Goal: Task Accomplishment & Management: Manage account settings

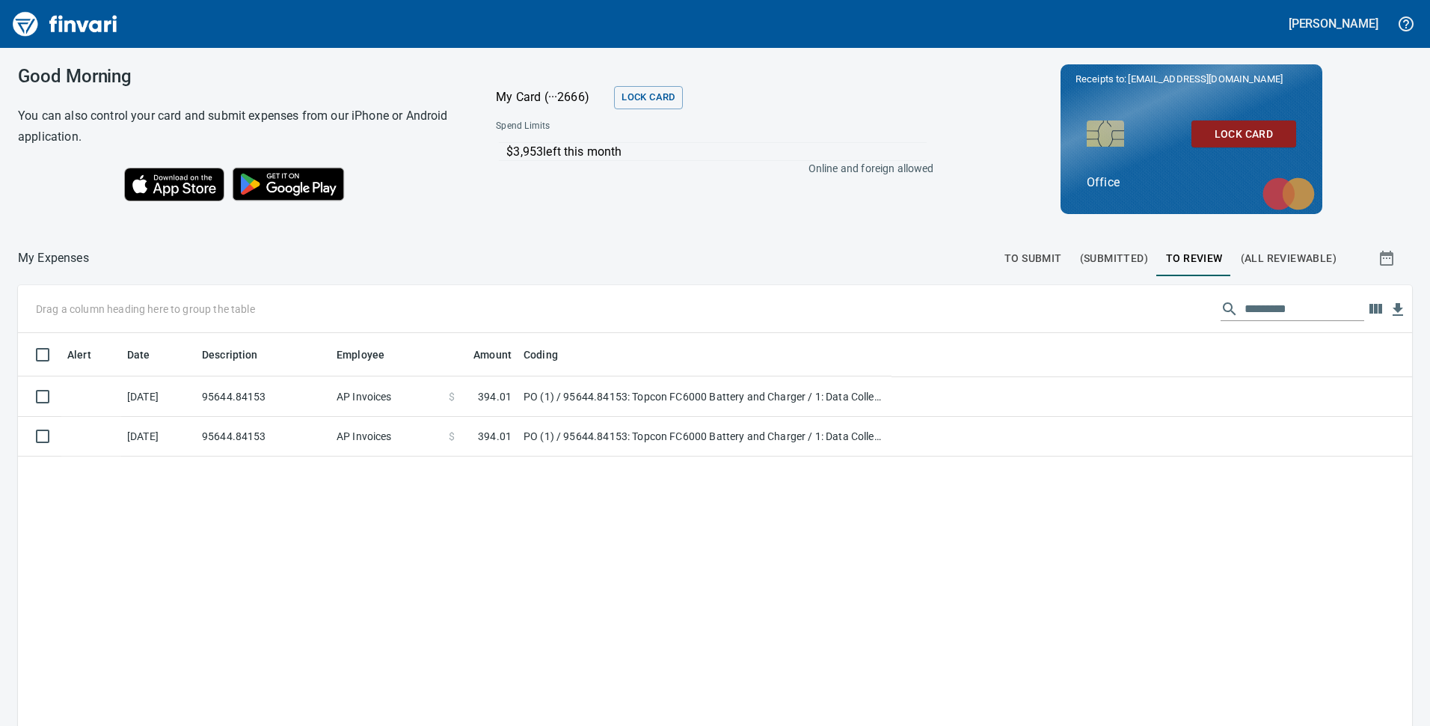
scroll to position [550, 1372]
click at [694, 523] on div "Alert Date Description Employee Amount Coding [DATE] 95644.84153 AP Invoices $ …" at bounding box center [715, 614] width 1395 height 562
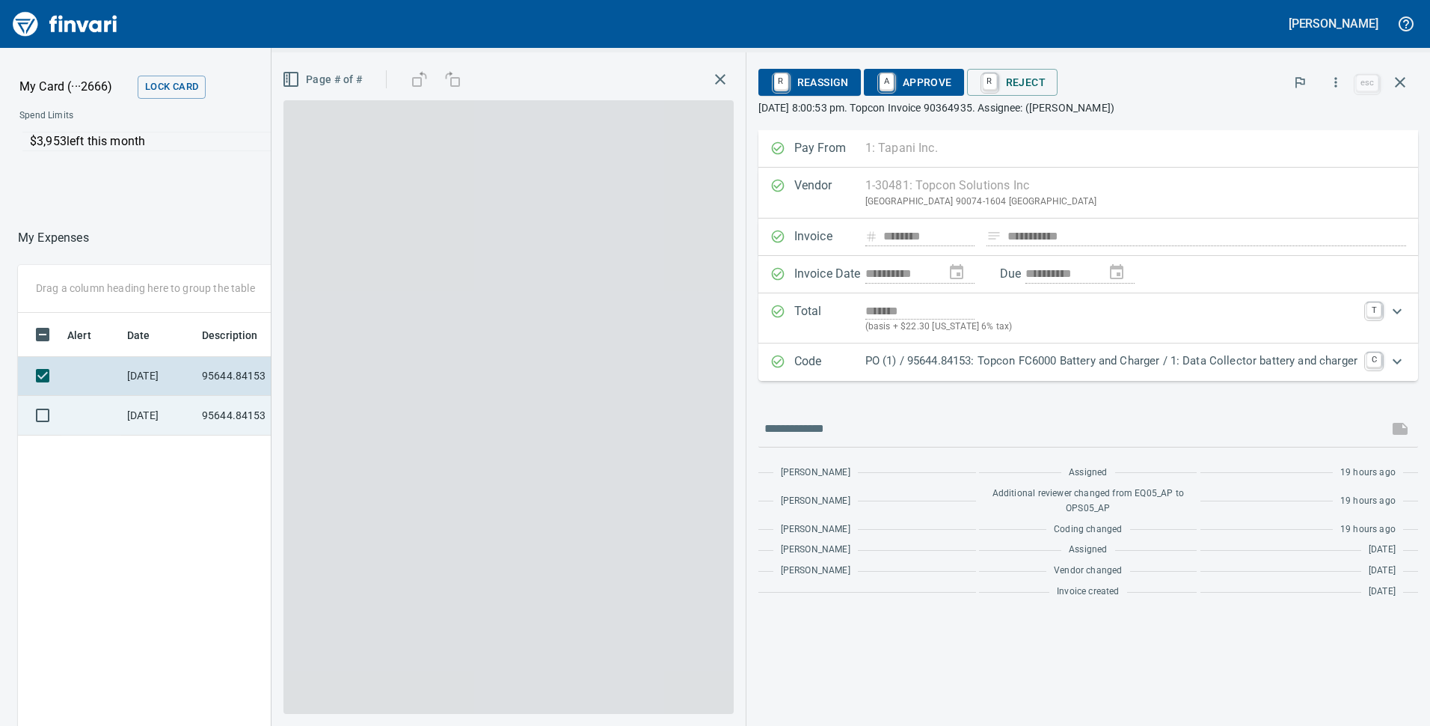
scroll to position [550, 998]
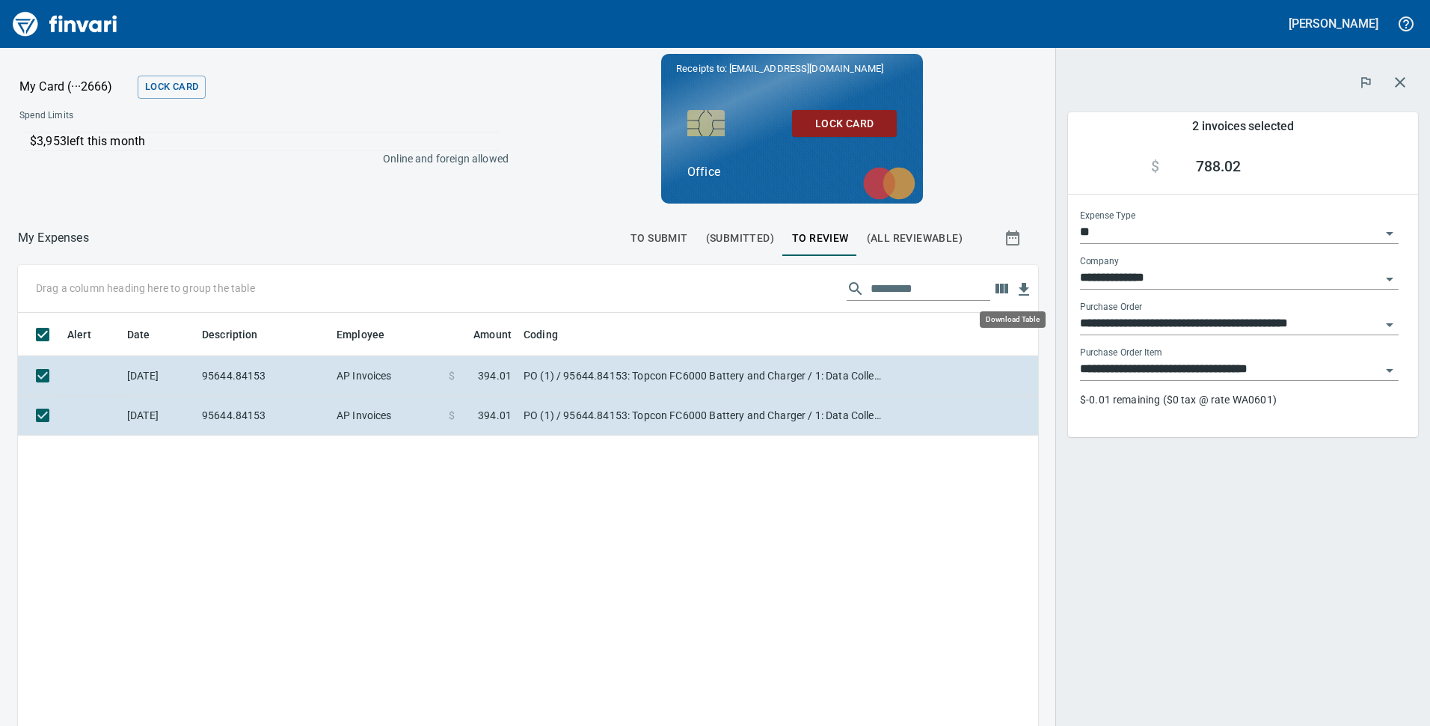
scroll to position [550, 998]
click at [1019, 290] on icon "button" at bounding box center [1024, 289] width 10 height 13
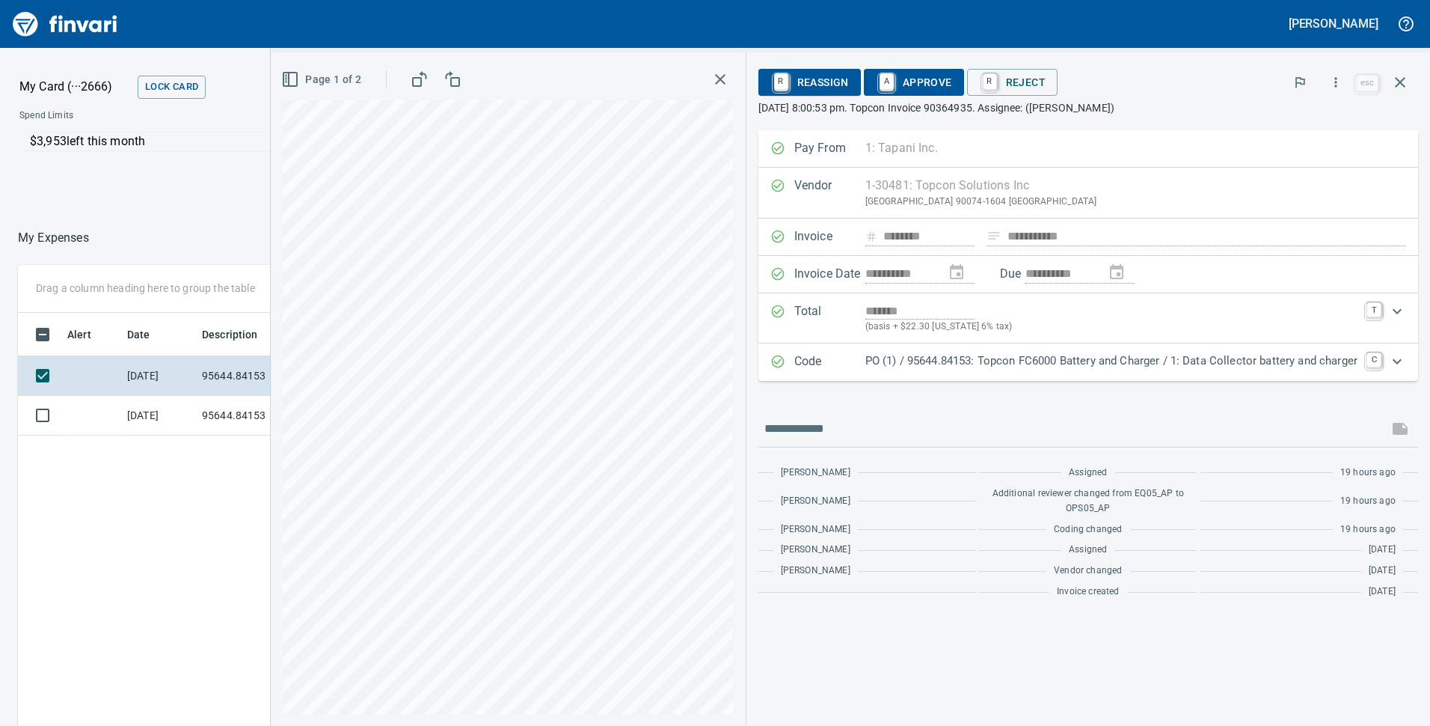
scroll to position [550, 998]
click at [1341, 82] on icon "button" at bounding box center [1336, 82] width 15 height 15
click at [1302, 126] on span "Download" at bounding box center [1334, 126] width 144 height 18
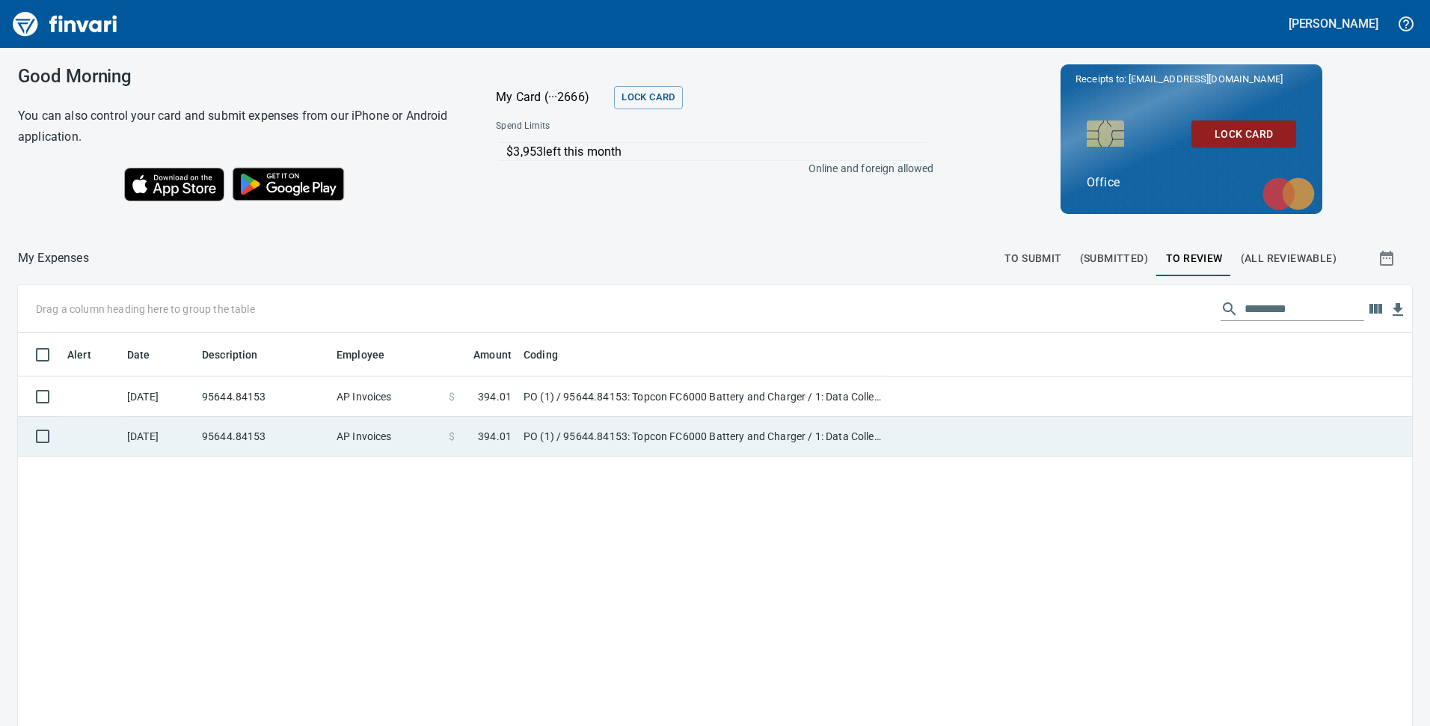
scroll to position [1, 1]
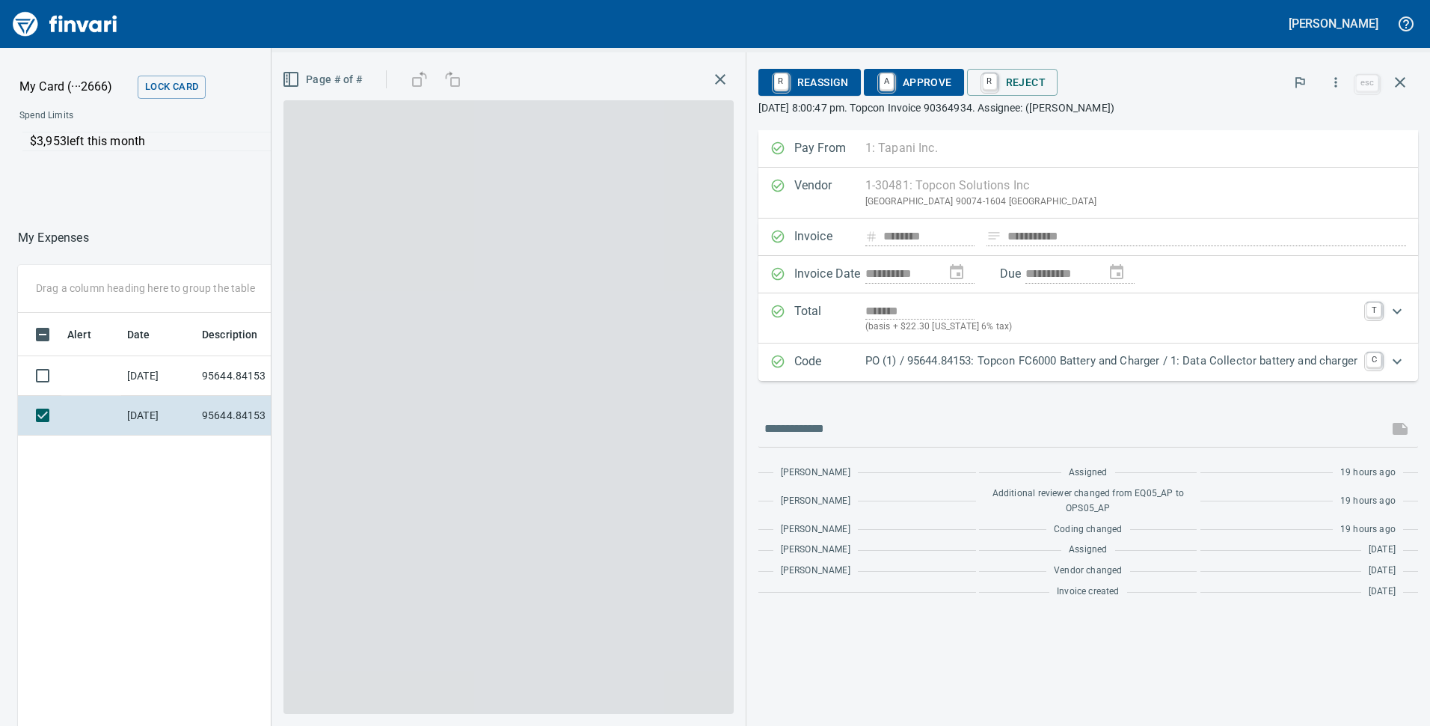
scroll to position [550, 998]
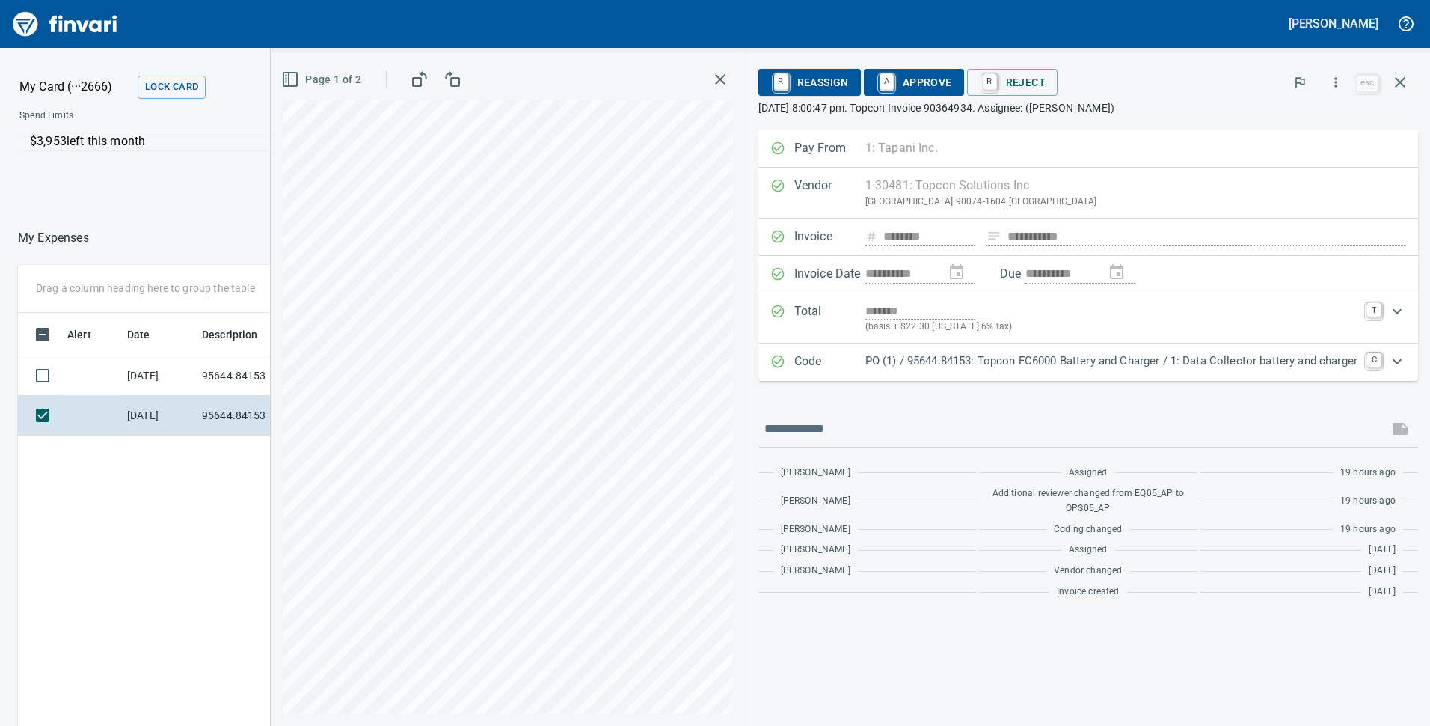
click at [1336, 84] on icon "button" at bounding box center [1336, 82] width 15 height 15
click at [1313, 128] on span "Download" at bounding box center [1334, 126] width 144 height 18
click at [177, 549] on div "Alert Date Description Employee Amount Coding [DATE] 95644.84153 AP Invoices $ …" at bounding box center [528, 594] width 1020 height 562
click at [1396, 79] on icon "button" at bounding box center [1400, 82] width 10 height 10
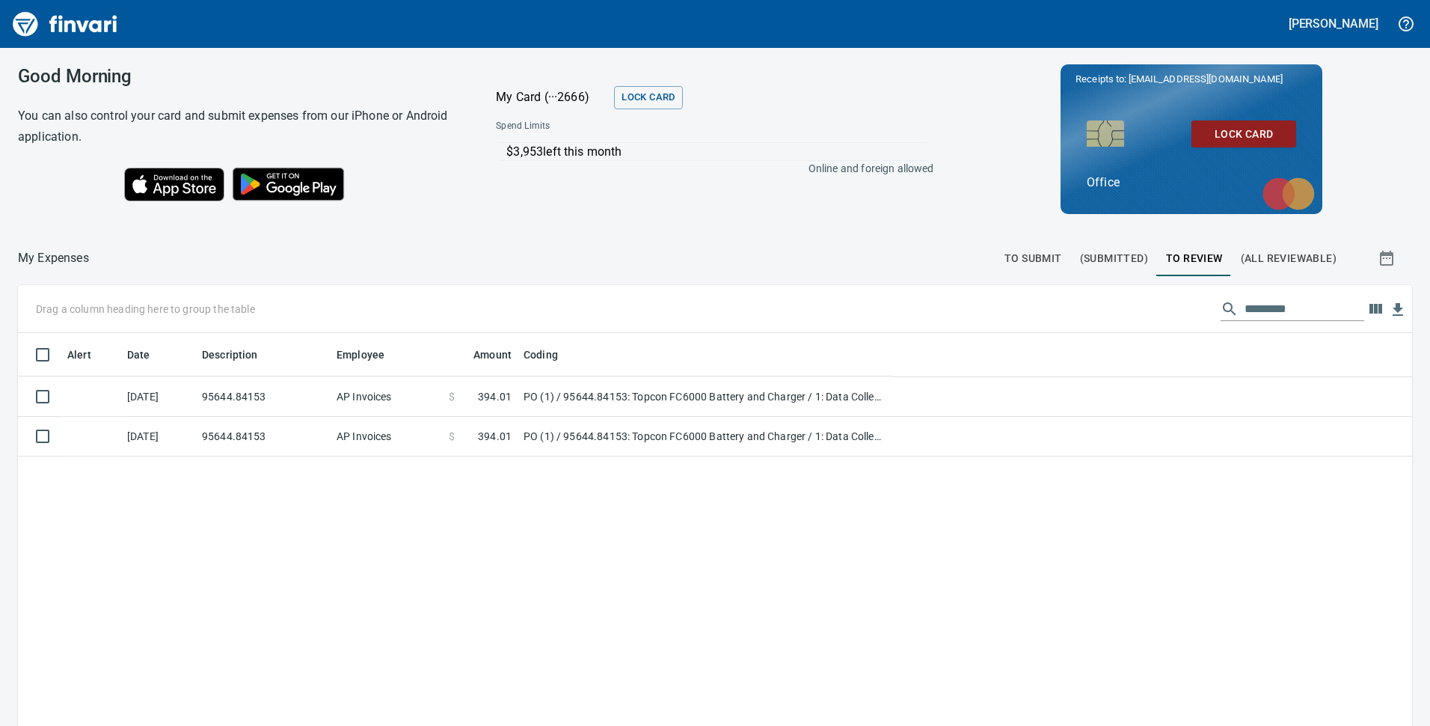
scroll to position [550, 1369]
click at [744, 247] on div at bounding box center [542, 258] width 907 height 36
click at [657, 234] on div "Good Morning You can also control your card and submit expenses from our iPhone…" at bounding box center [715, 387] width 1430 height 678
click at [943, 543] on div "Alert Date Description Employee Amount Coding [DATE] 95644.84153 AP Invoices $ …" at bounding box center [715, 614] width 1395 height 562
click at [939, 555] on div "Alert Date Description Employee Amount Coding [DATE] 95644.84153 AP Invoices $ …" at bounding box center [715, 614] width 1395 height 562
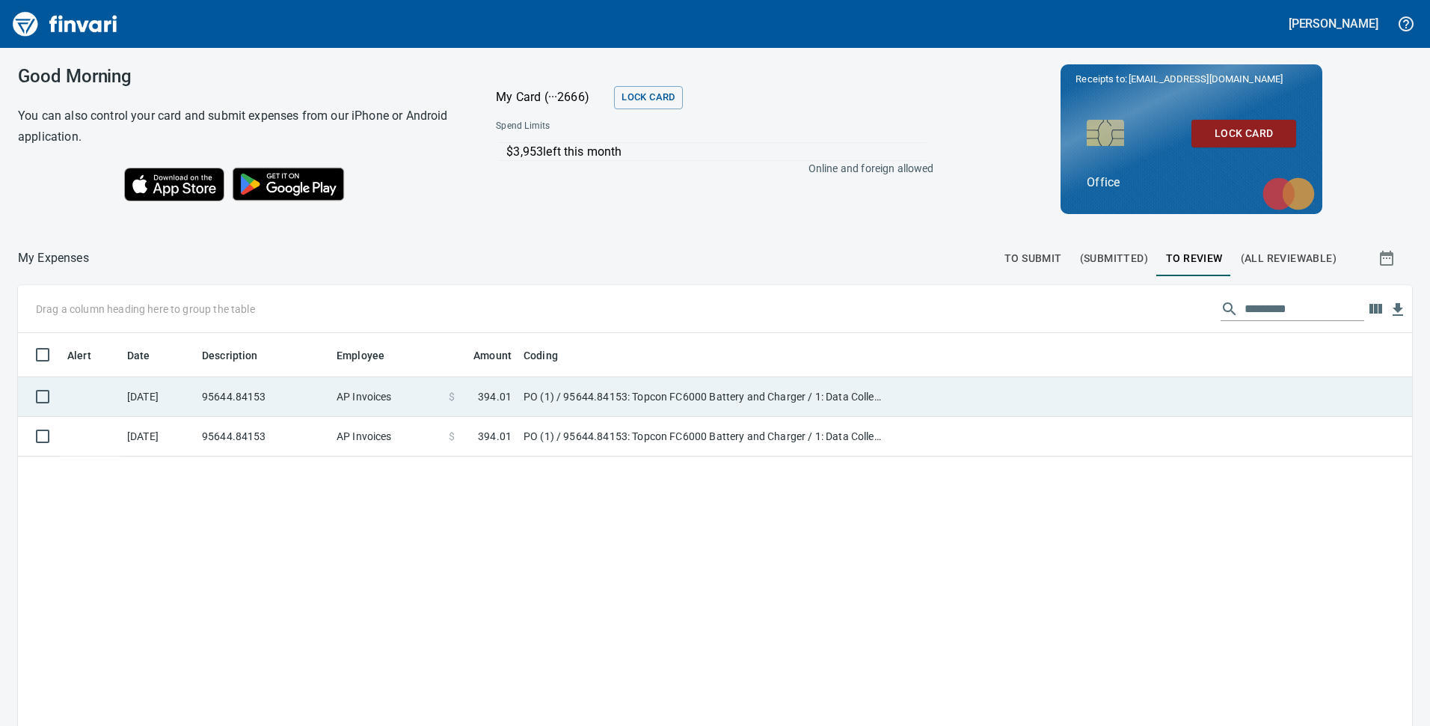
click at [698, 394] on td "PO (1) / 95644.84153: Topcon FC6000 Battery and Charger / 1: Data Collector bat…" at bounding box center [705, 397] width 374 height 40
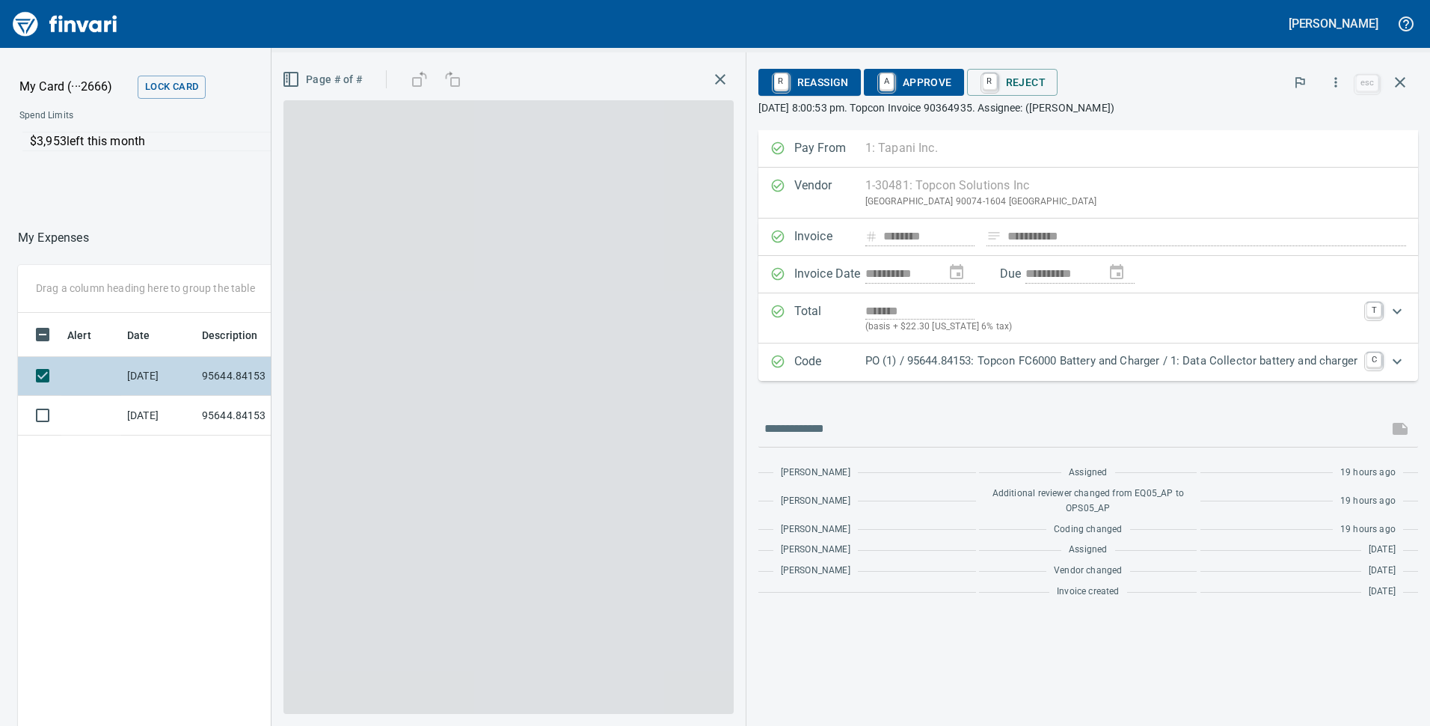
scroll to position [550, 998]
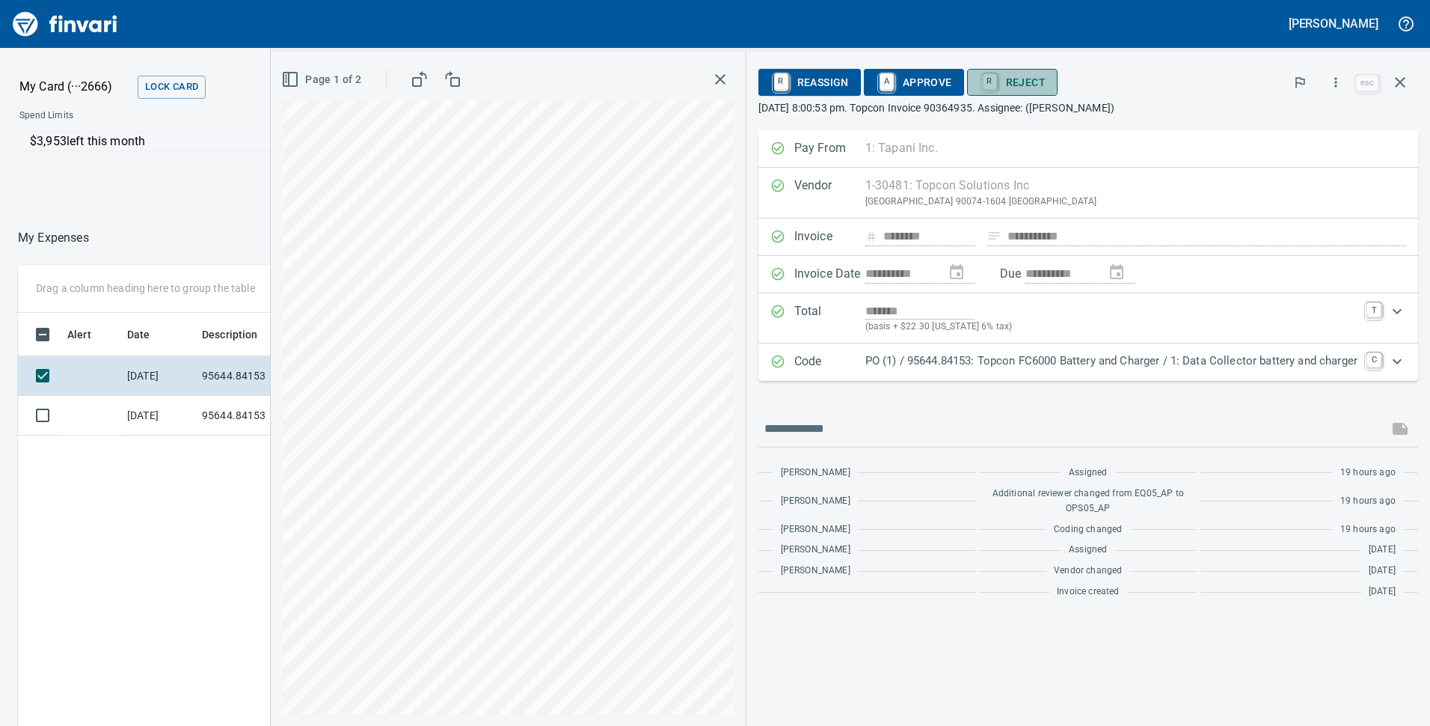
click at [1018, 81] on span "R Reject" at bounding box center [1012, 82] width 67 height 25
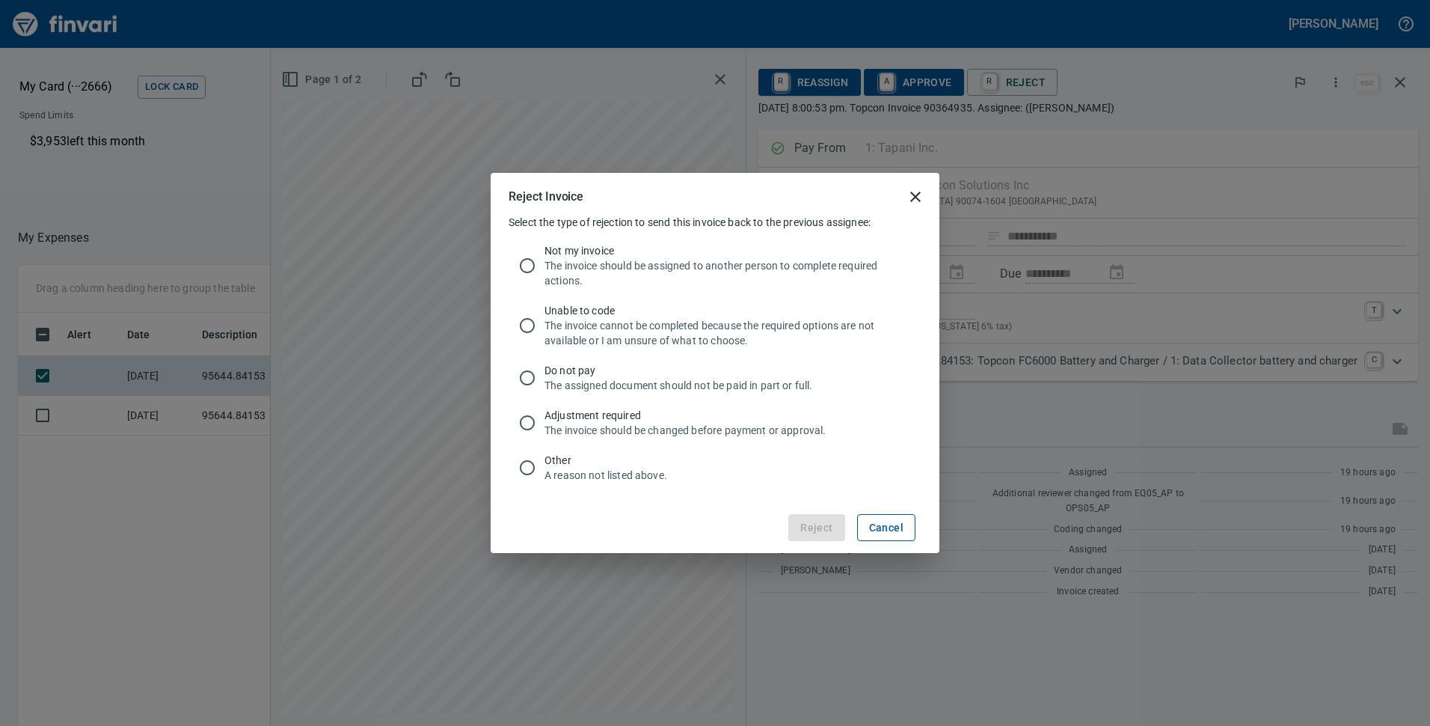
click at [889, 527] on span "Cancel" at bounding box center [886, 527] width 34 height 19
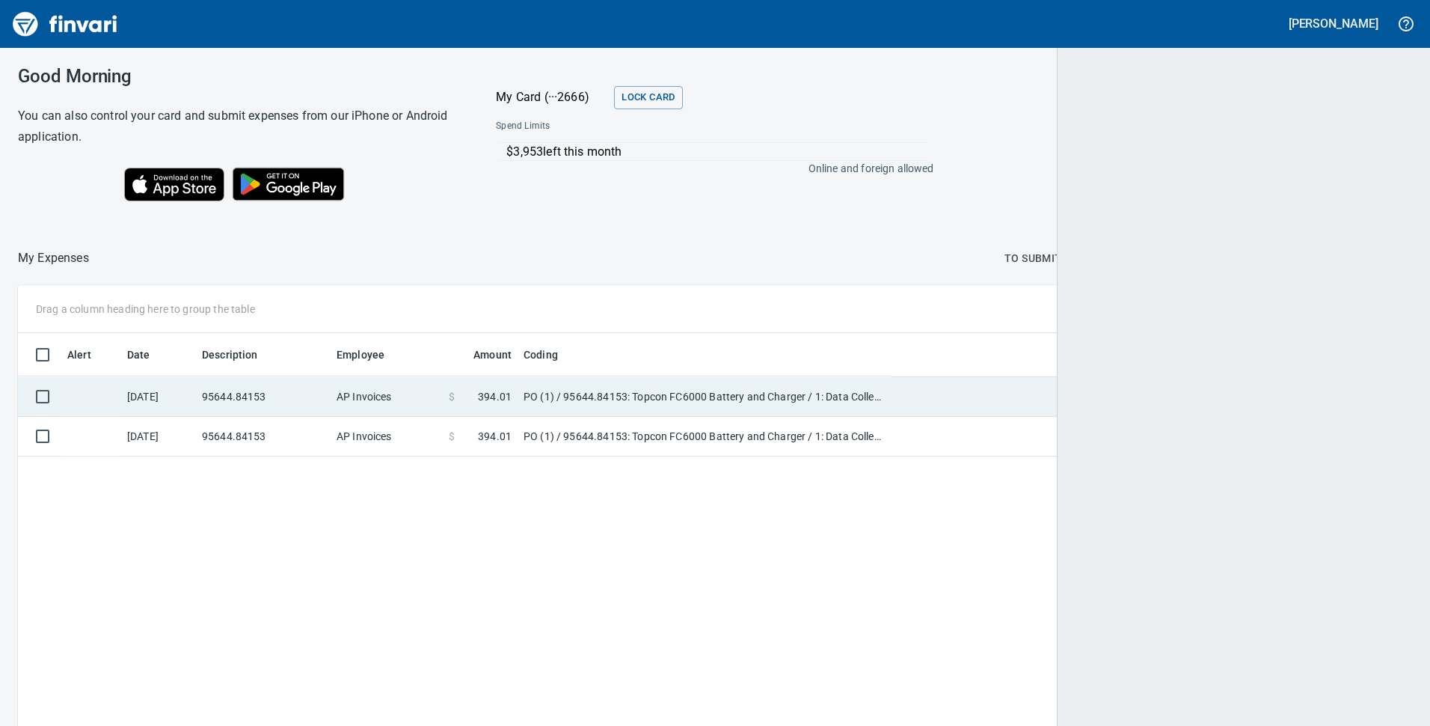
scroll to position [1, 1]
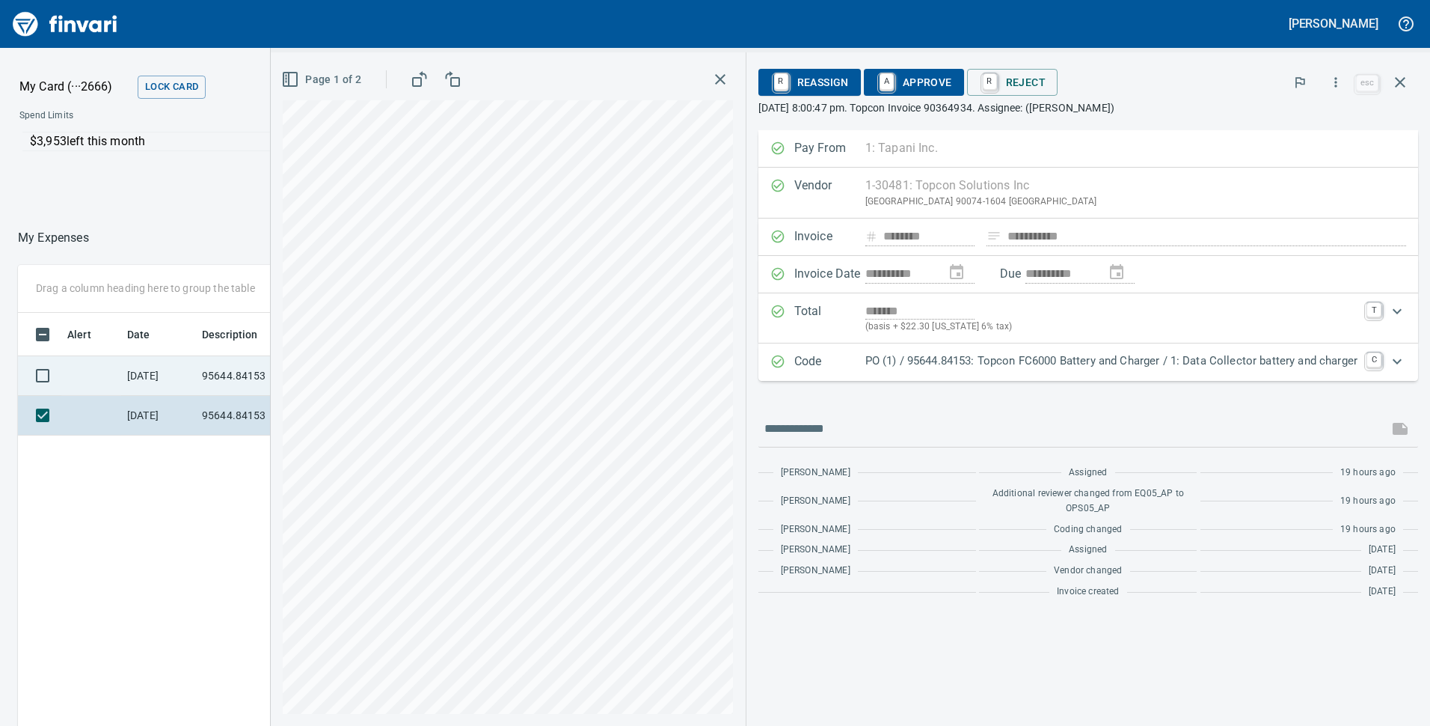
scroll to position [550, 998]
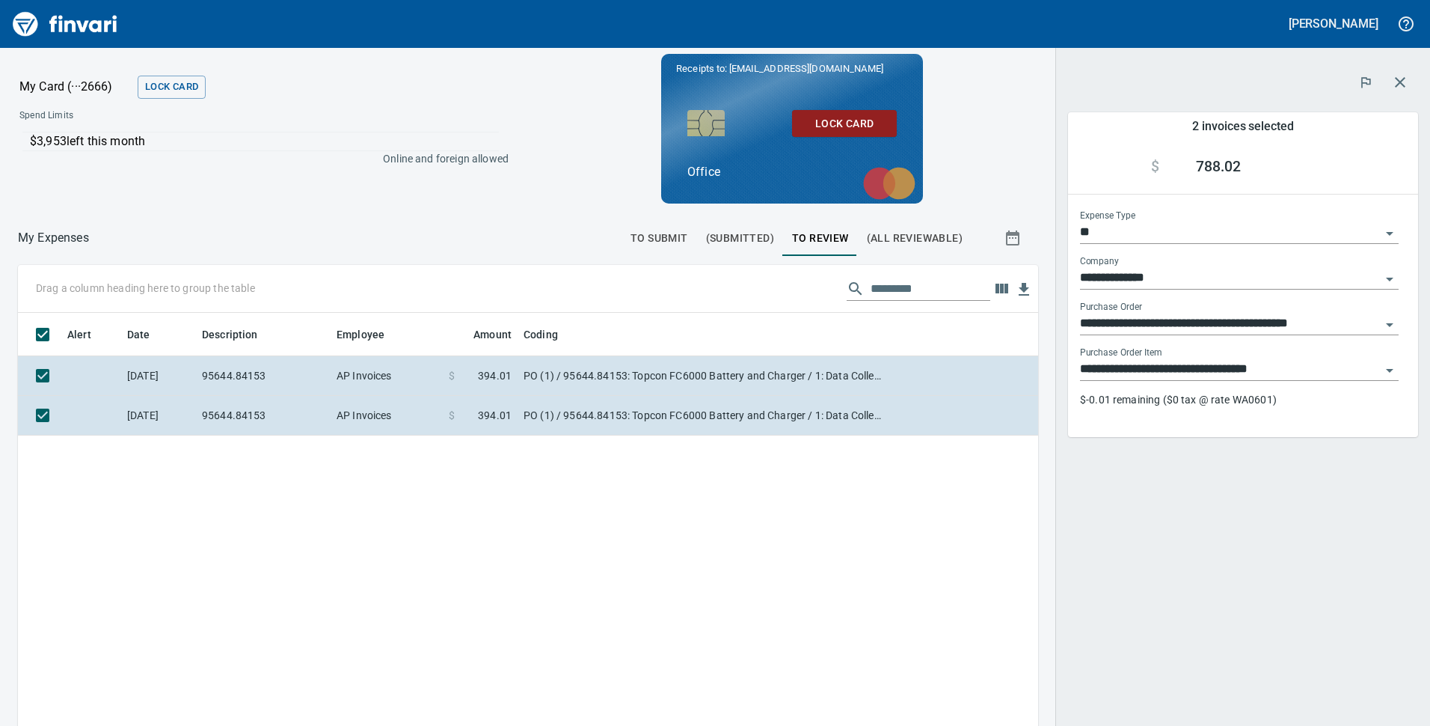
click at [767, 593] on div "Alert Date Description Employee Amount Coding [DATE] 95644.84153 AP Invoices $ …" at bounding box center [528, 594] width 1020 height 562
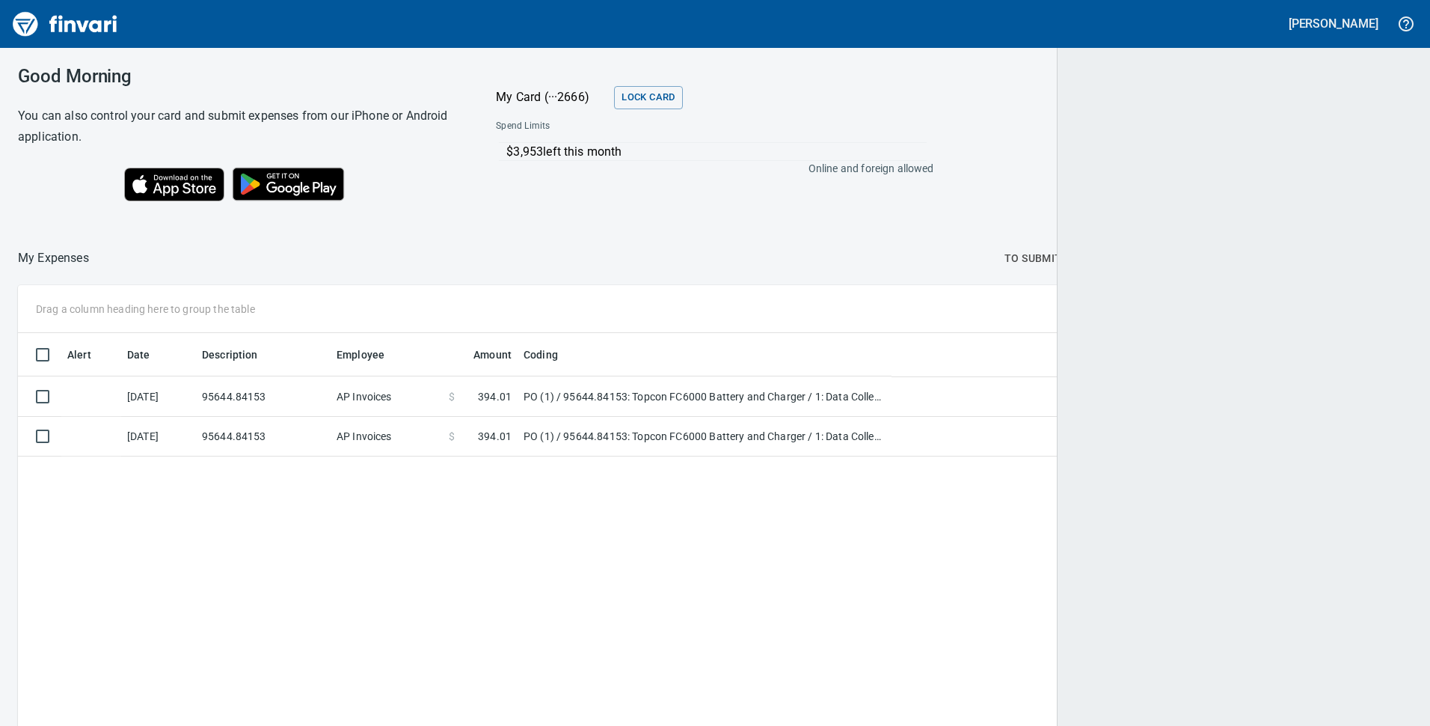
scroll to position [550, 1369]
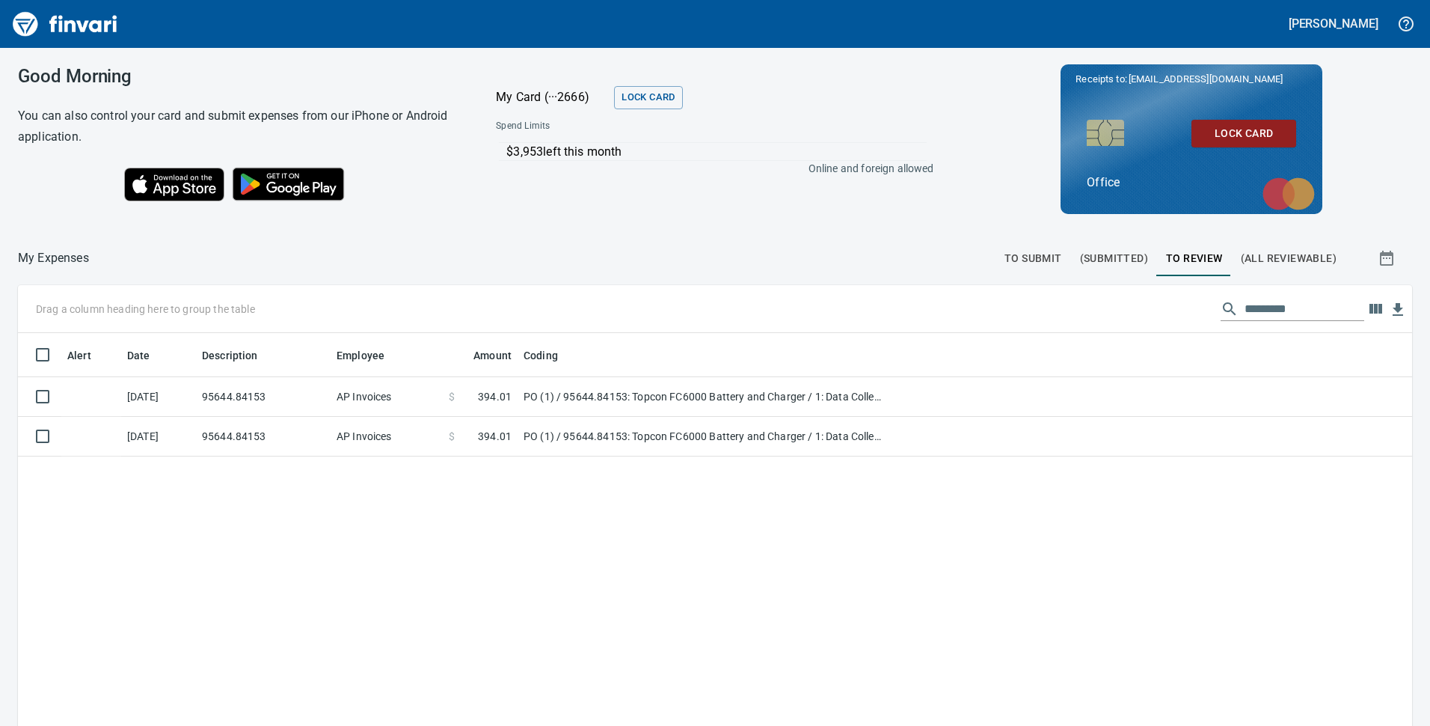
click at [711, 508] on div "Alert Date Description Employee Amount Coding [DATE] 95644.84153 AP Invoices $ …" at bounding box center [715, 614] width 1395 height 562
click at [1020, 257] on span "To Submit" at bounding box center [1034, 258] width 58 height 19
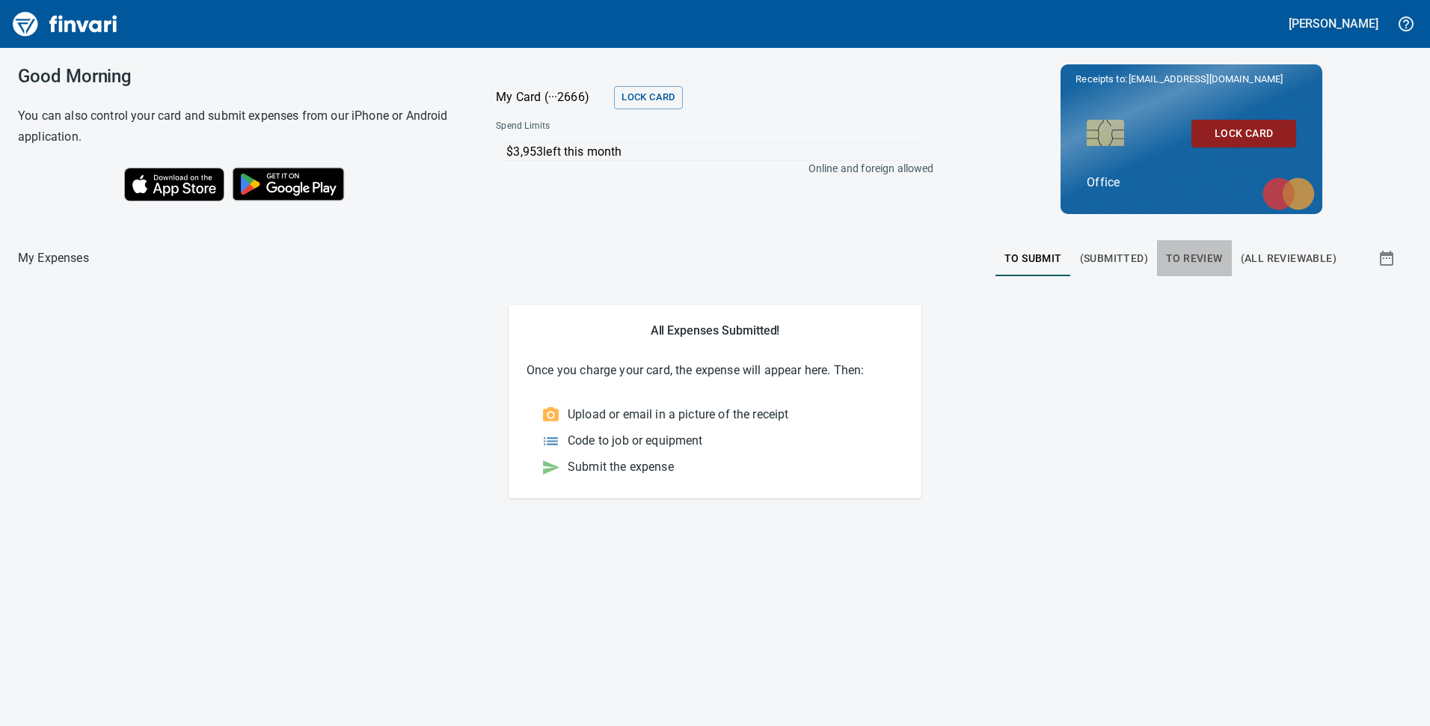
click at [1191, 255] on span "To Review" at bounding box center [1194, 258] width 57 height 19
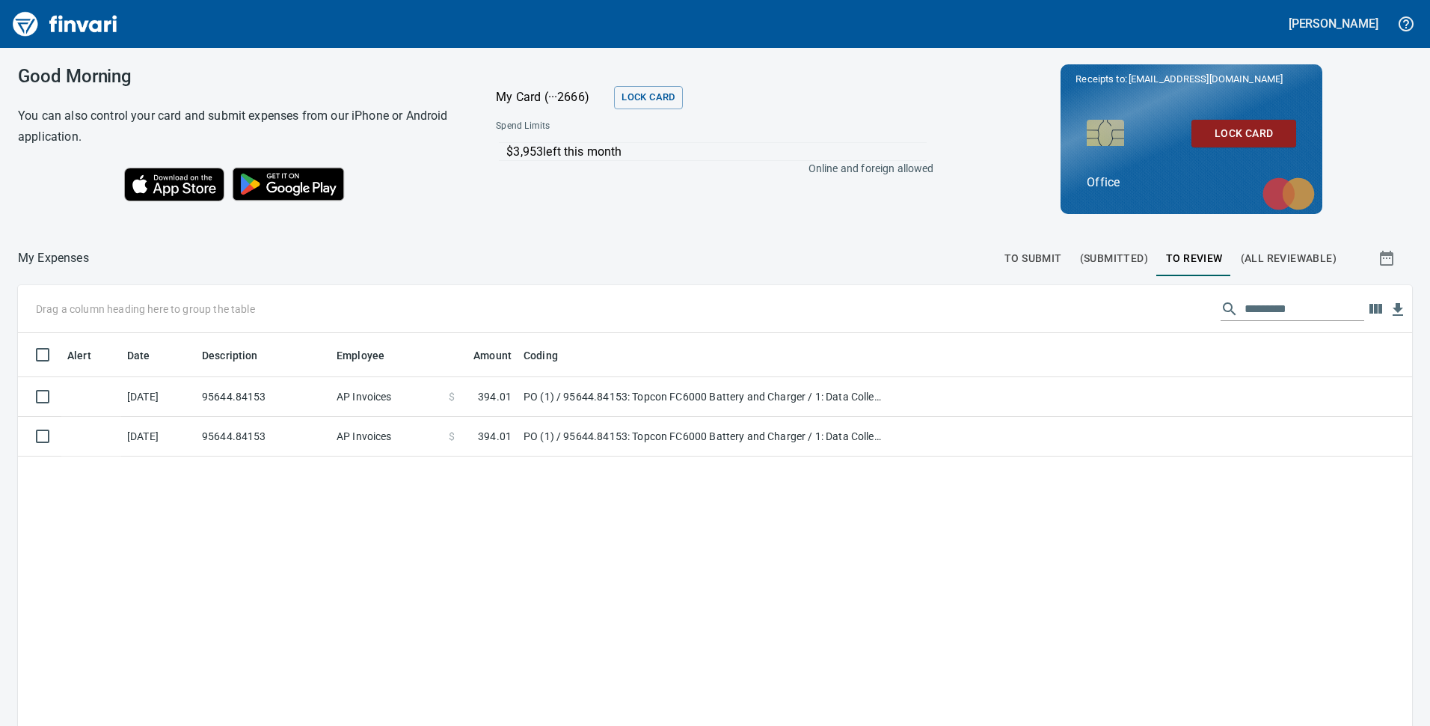
scroll to position [550, 1372]
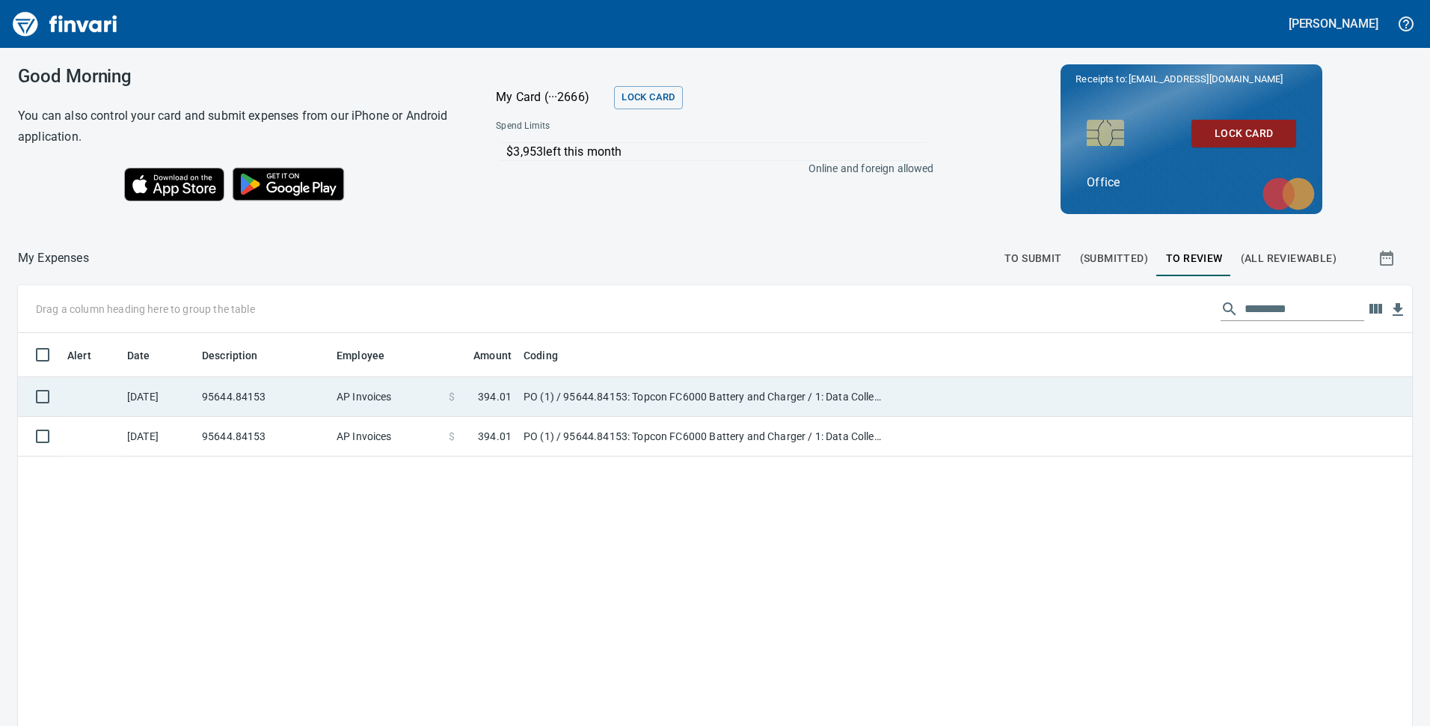
click at [761, 397] on td "PO (1) / 95644.84153: Topcon FC6000 Battery and Charger / 1: Data Collector bat…" at bounding box center [705, 397] width 374 height 40
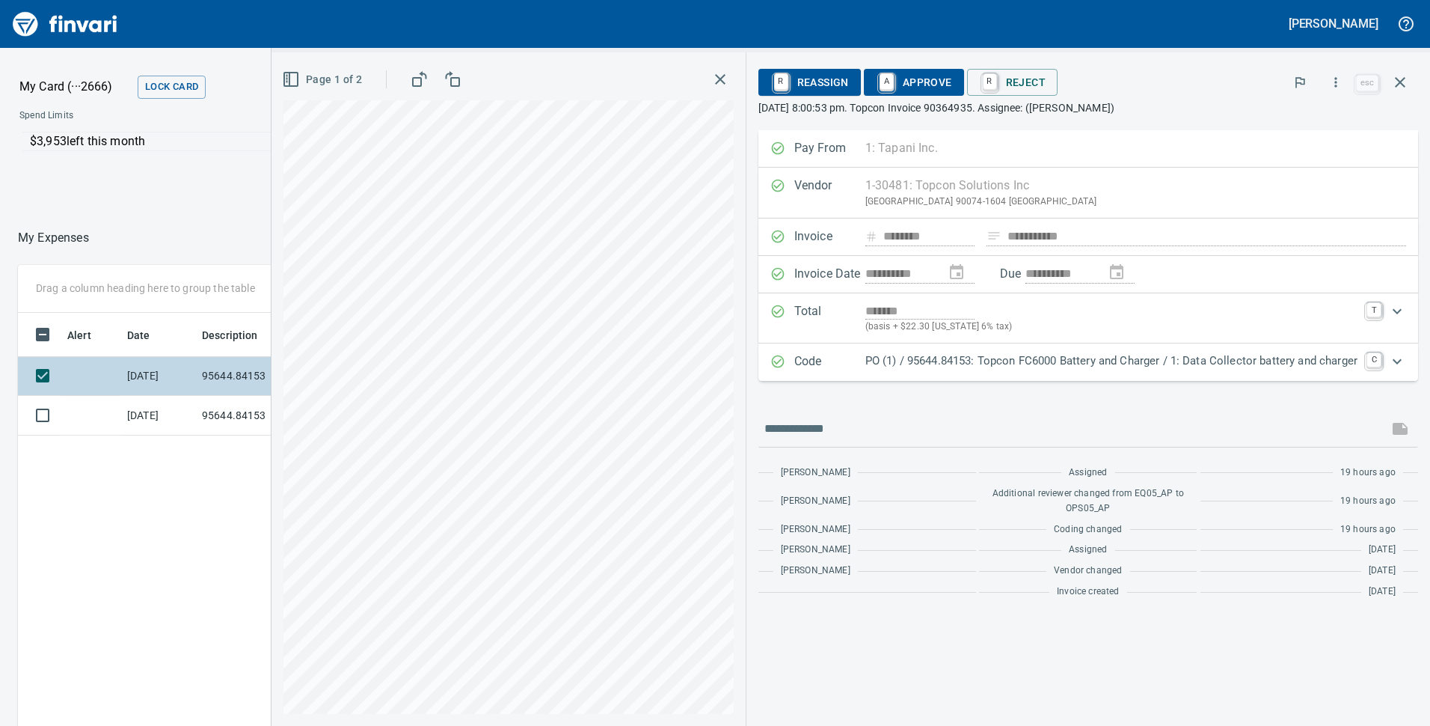
scroll to position [550, 998]
click at [922, 77] on span "A Approve" at bounding box center [914, 82] width 76 height 25
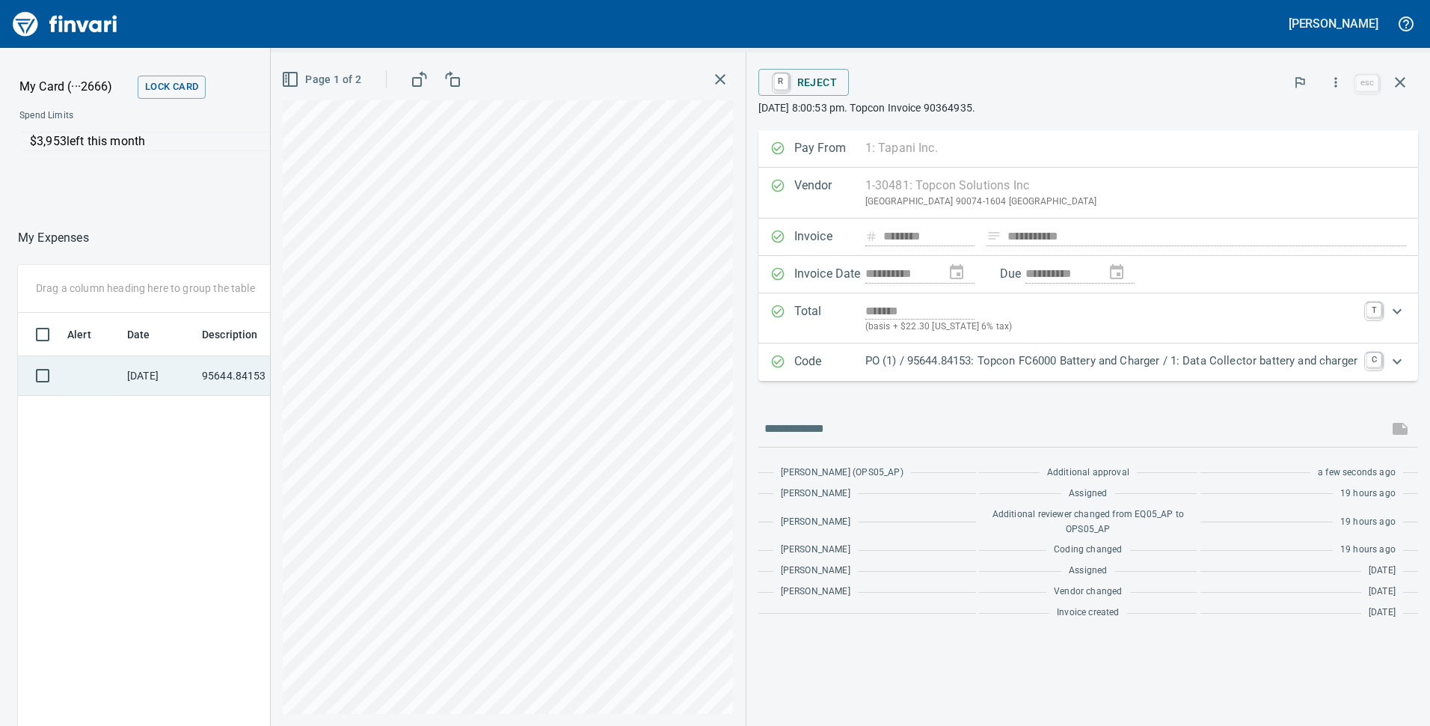
click at [223, 375] on td "95644.84153" at bounding box center [263, 376] width 135 height 40
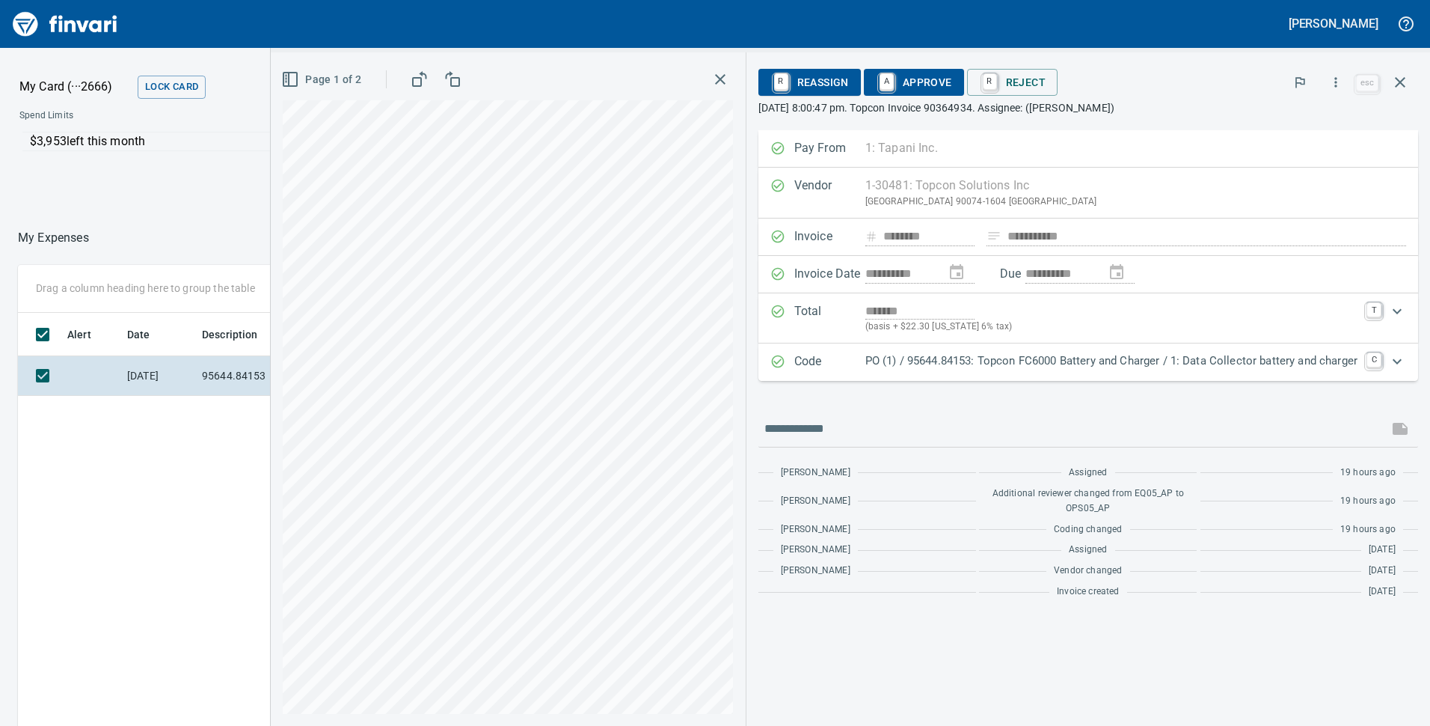
click at [913, 78] on span "A Approve" at bounding box center [914, 82] width 76 height 25
